Goal: Find contact information

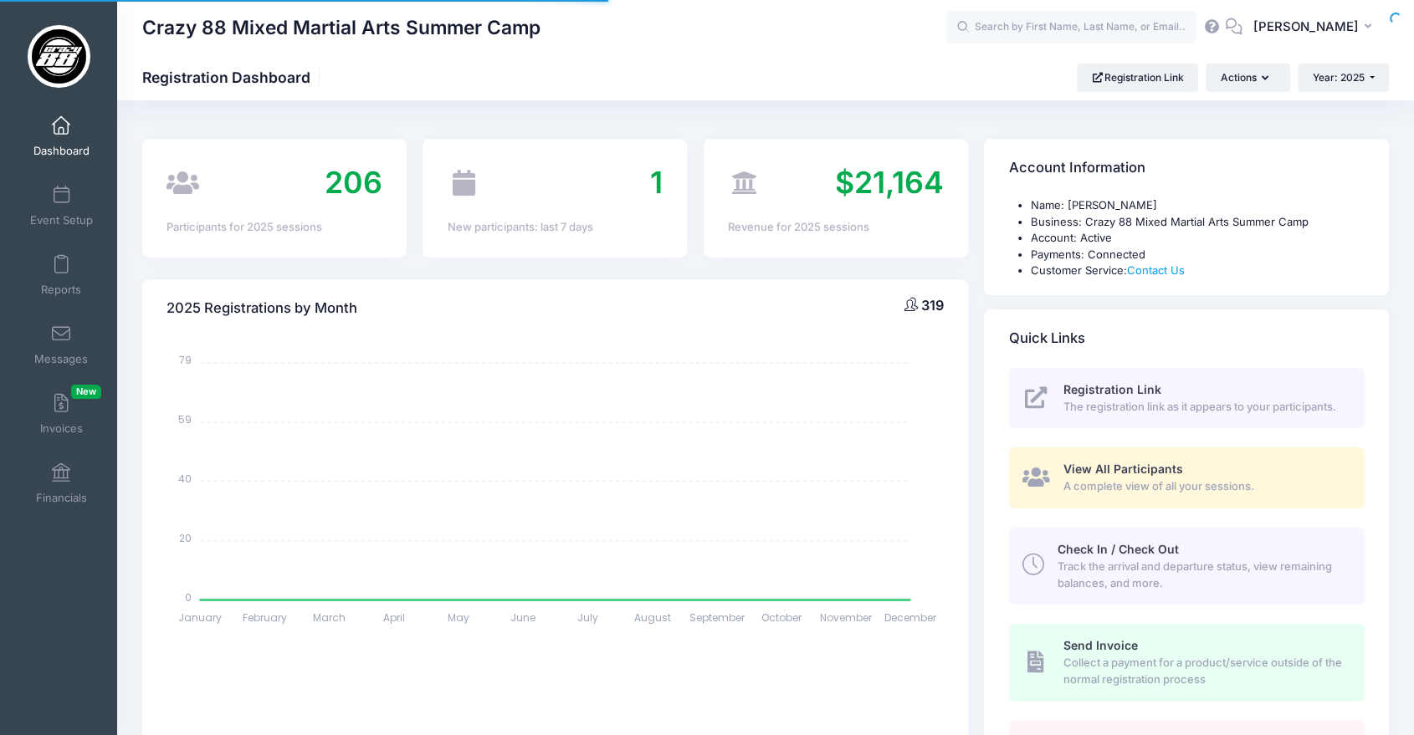
select select
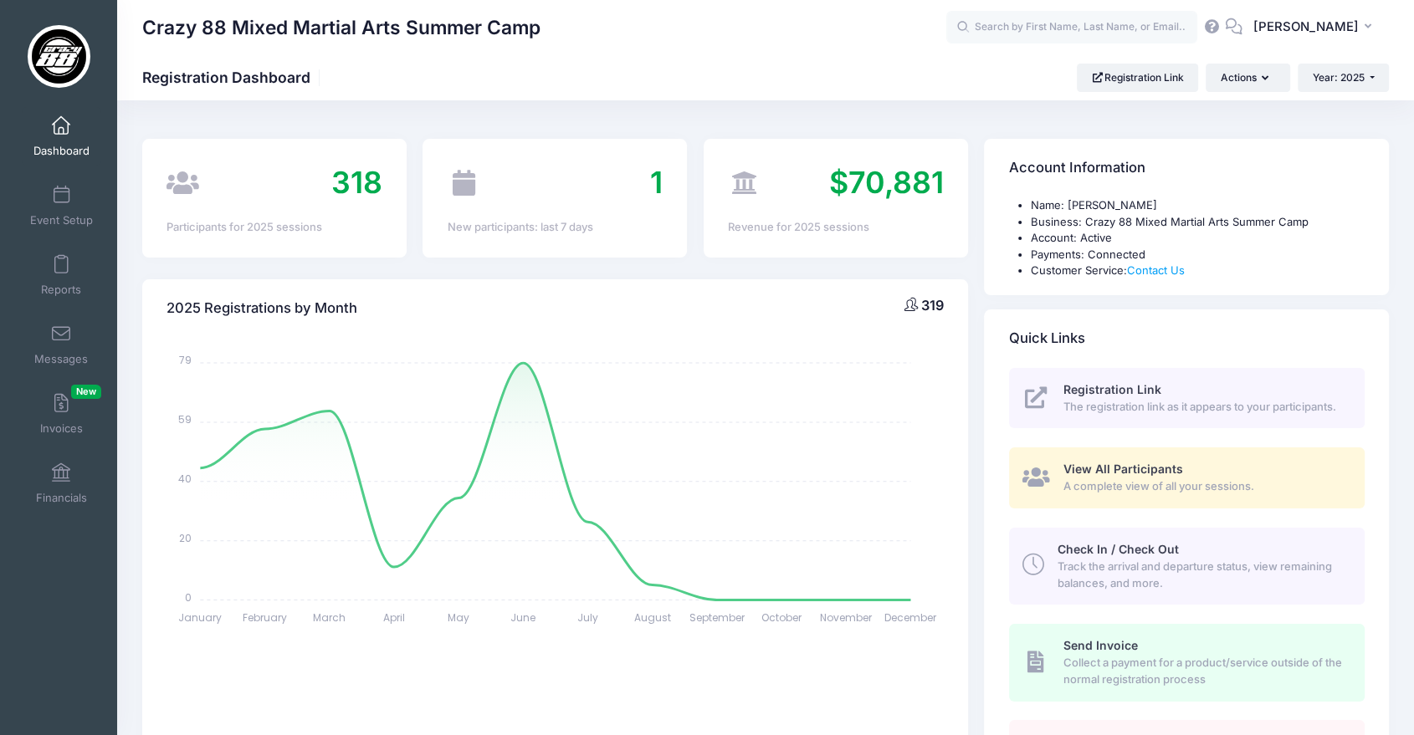
click at [1149, 487] on span "A complete view of all your sessions." at bounding box center [1204, 487] width 282 height 17
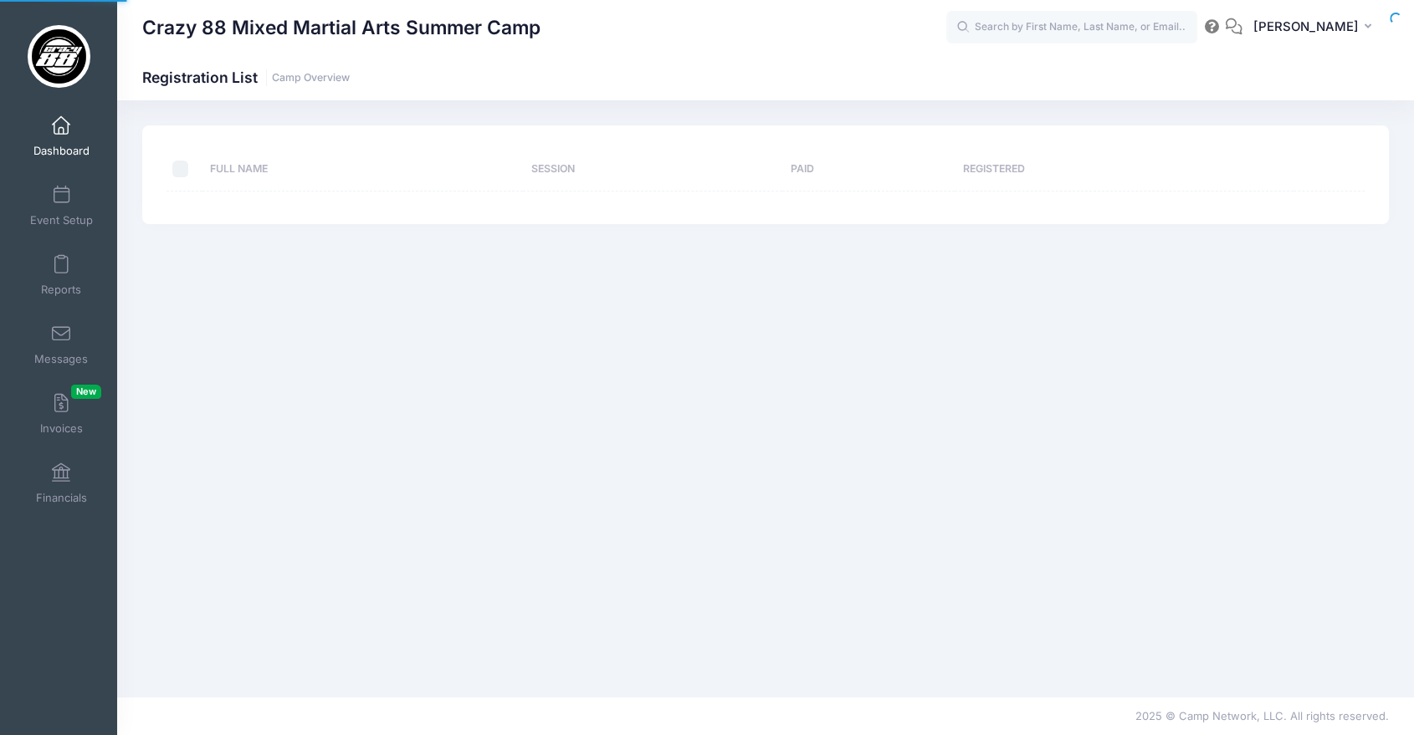
select select "10"
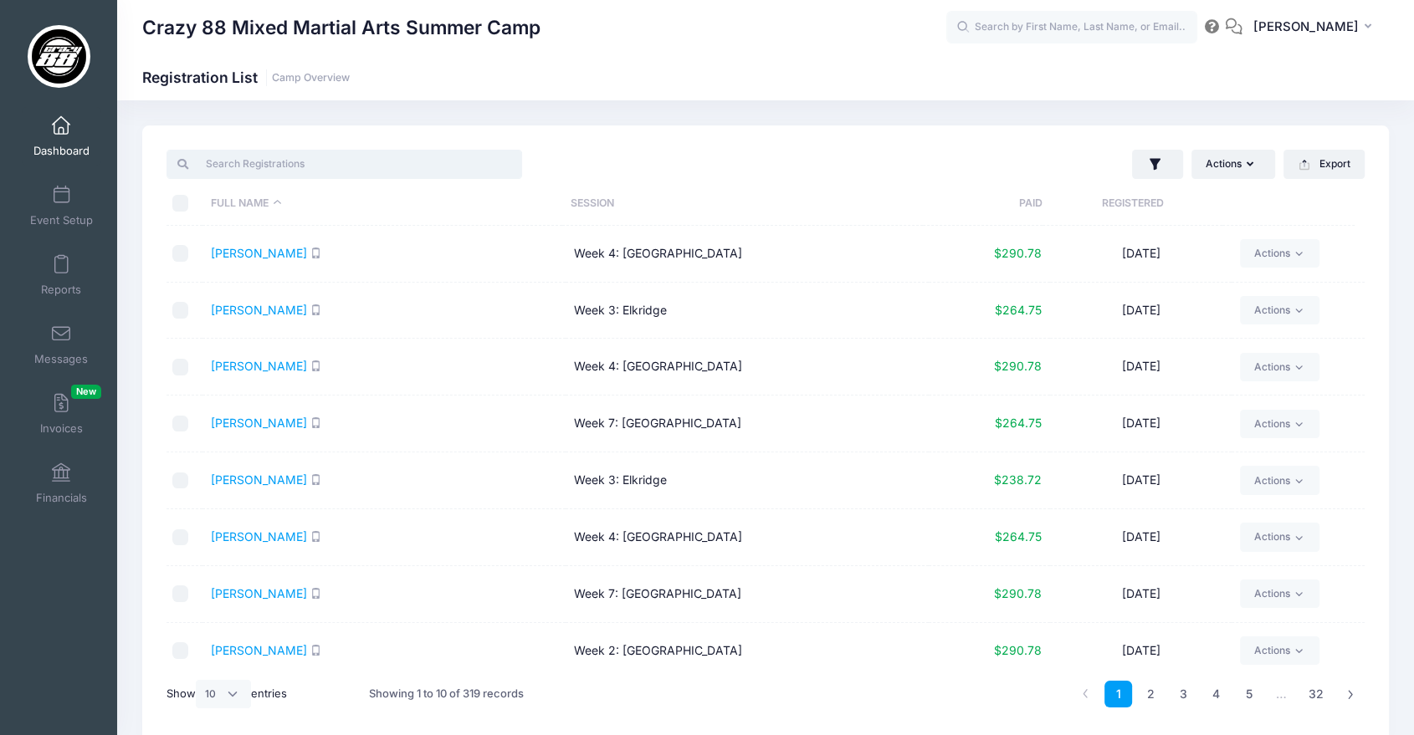
click at [328, 157] on input "search" at bounding box center [344, 164] width 356 height 28
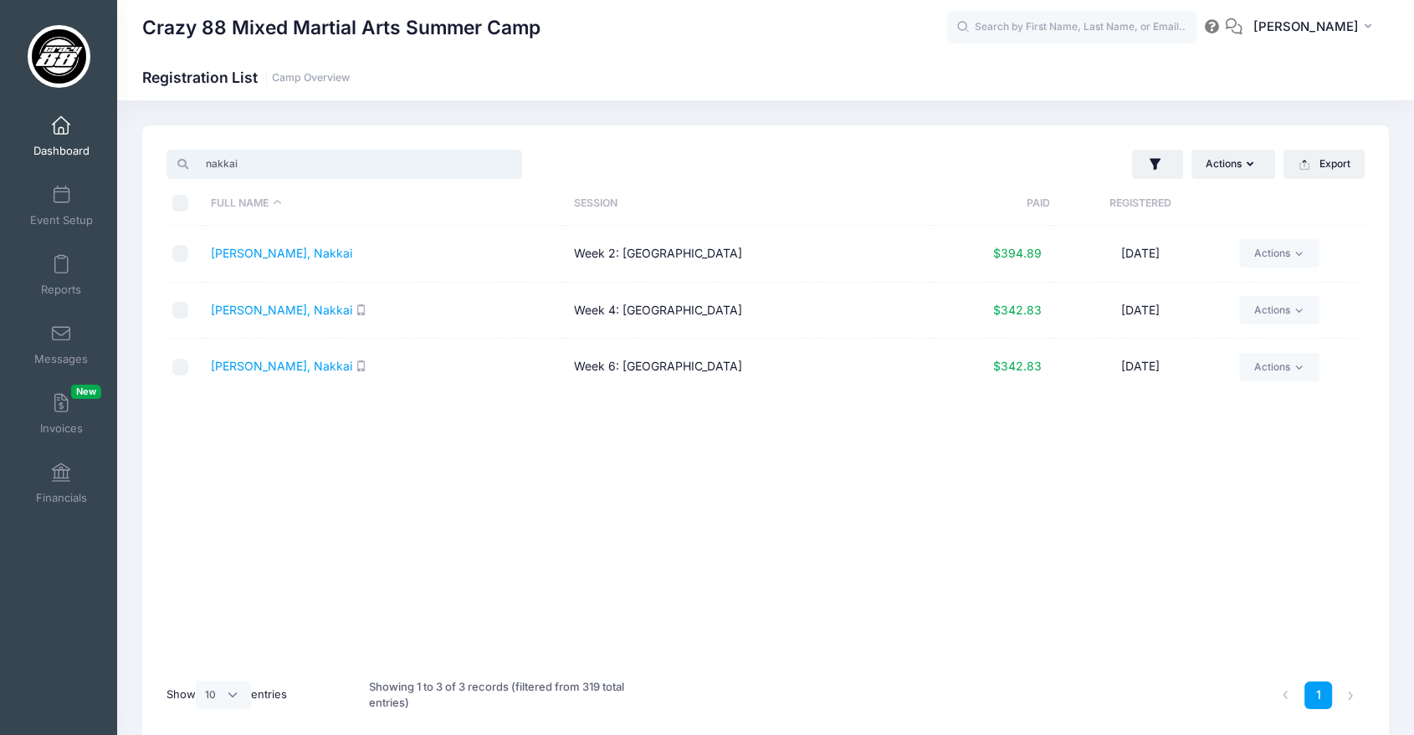
type input "nakkai"
click at [266, 365] on link "[PERSON_NAME], Nakkai" at bounding box center [281, 366] width 141 height 14
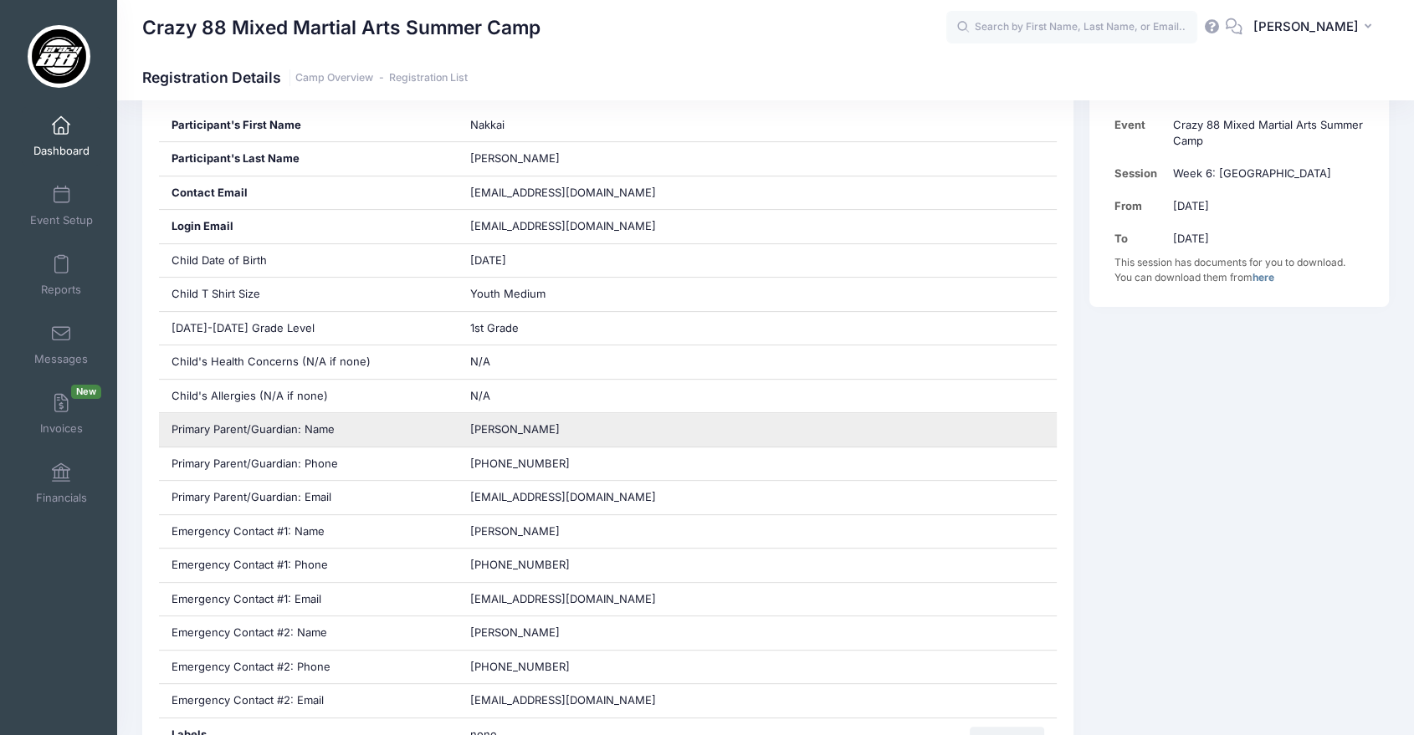
click at [529, 432] on span "McAnthony Hegwood" at bounding box center [515, 428] width 90 height 13
copy div "McAnthony Hegwood"
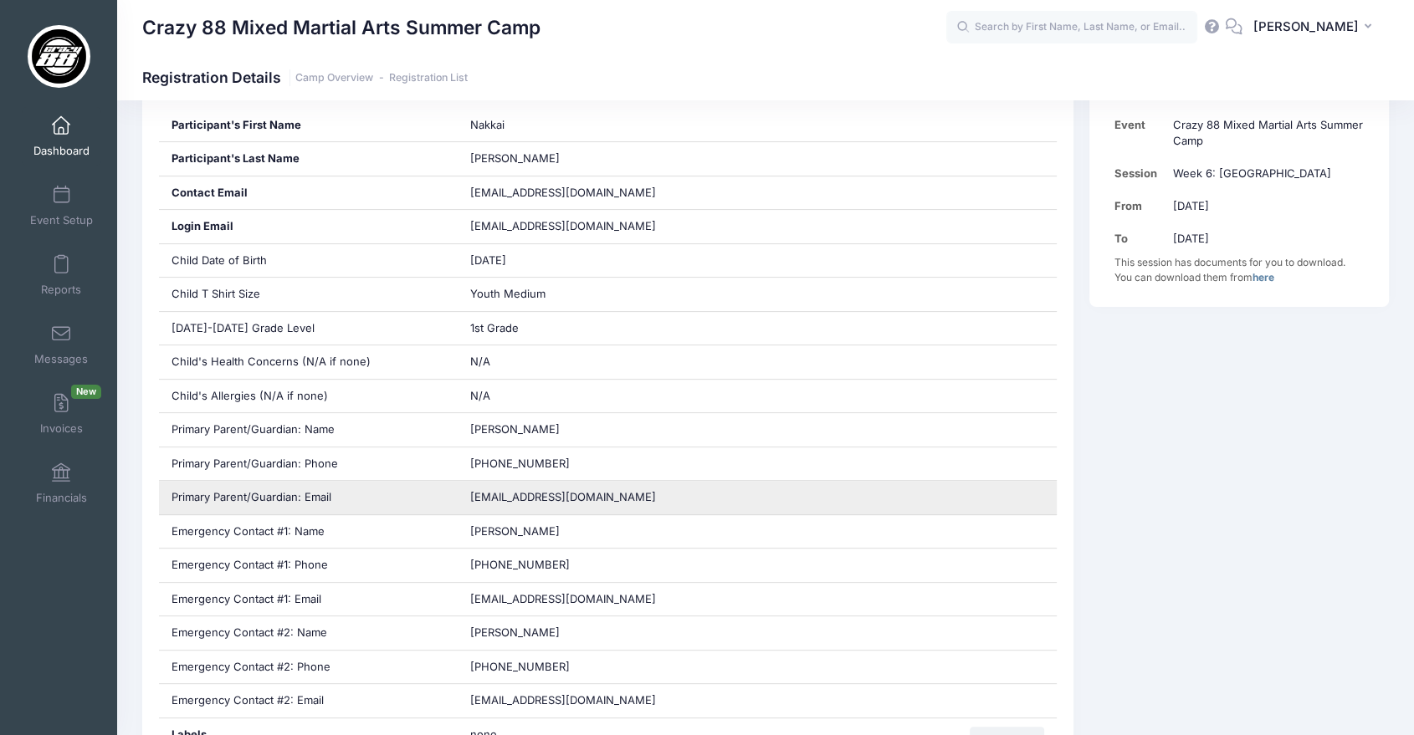
click at [521, 504] on div "hegwoodmc@gmail.com" at bounding box center [757, 497] width 599 height 33
click at [520, 497] on span "hegwoodmc@gmail.com" at bounding box center [563, 496] width 186 height 13
